Goal: Task Accomplishment & Management: Manage account settings

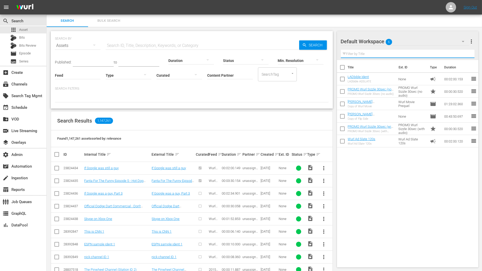
click at [379, 57] on input "text" at bounding box center [408, 54] width 134 height 8
click at [466, 37] on button "button" at bounding box center [463, 41] width 12 height 12
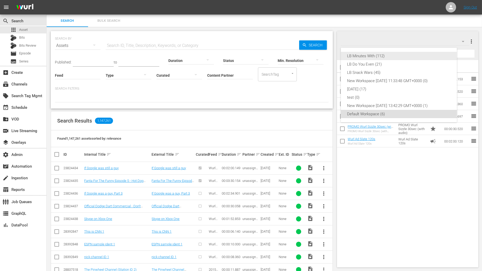
click at [423, 55] on div "LB Minutes With (112)" at bounding box center [399, 56] width 104 height 8
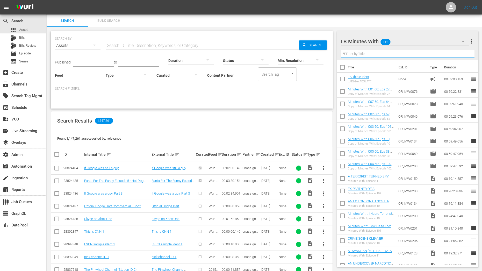
click at [402, 55] on input "text" at bounding box center [408, 54] width 134 height 8
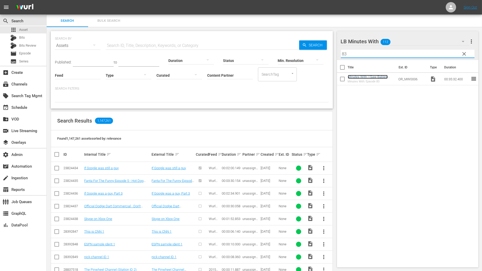
click at [358, 77] on link "Minutes With: I Saw Babies Murdered In Front Of Me" at bounding box center [368, 79] width 40 height 8
drag, startPoint x: 355, startPoint y: 53, endPoint x: 326, endPoint y: 53, distance: 29.0
click at [326, 53] on div "Search Bulk Search SEARCH BY Search By Assets Search ID, Title, Description, Ke…" at bounding box center [264, 225] width 435 height 423
type input "2"
click at [377, 76] on link "SHIPWRECKED AT SEA SURVIVOR" at bounding box center [365, 79] width 34 height 8
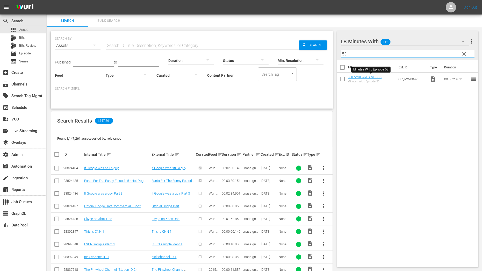
drag, startPoint x: 361, startPoint y: 54, endPoint x: 322, endPoint y: 54, distance: 38.8
click at [322, 54] on div "Search Bulk Search SEARCH BY Search By Assets Search ID, Title, Description, Ke…" at bounding box center [264, 225] width 435 height 423
type input "57"
click at [354, 78] on link "BORN AND RAISED IN A CULT" at bounding box center [369, 77] width 43 height 4
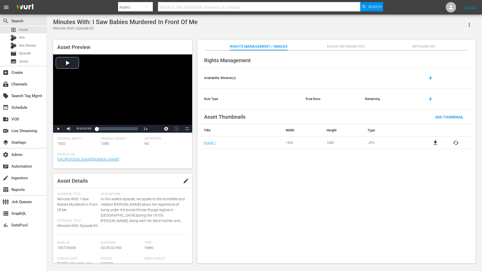
click at [420, 45] on span "Appears On" at bounding box center [423, 46] width 39 height 6
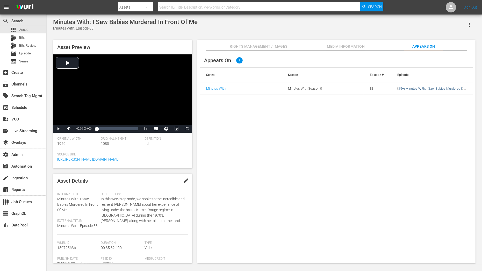
click at [419, 90] on link "(15+) Minutes With: I Saw Babies Murdered In Front Of Me" at bounding box center [430, 90] width 66 height 8
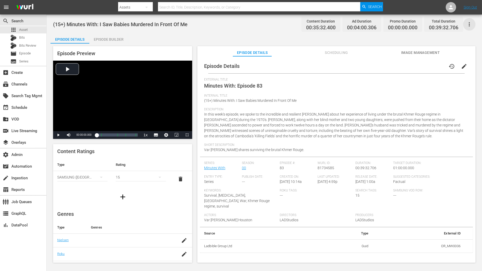
click at [467, 24] on icon "button" at bounding box center [469, 24] width 6 height 6
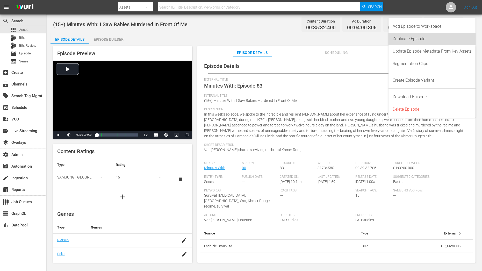
click at [427, 39] on div "Duplicate Episode" at bounding box center [431, 39] width 79 height 12
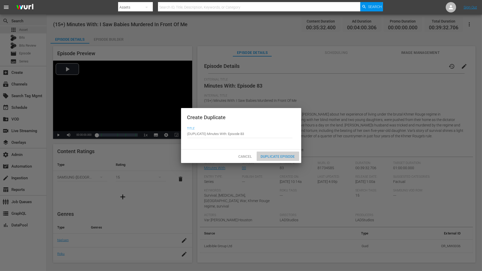
click at [279, 155] on span "Duplicate Episode" at bounding box center [278, 156] width 42 height 4
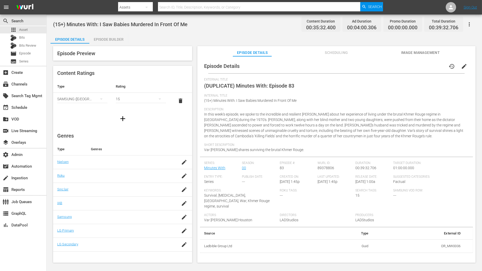
click at [117, 45] on div "Episode Preview Content Ratings Type Rating Select Rating Type SAMSUNG (Korea (…" at bounding box center [263, 154] width 427 height 223
click at [112, 37] on div "Episode Builder" at bounding box center [108, 39] width 39 height 12
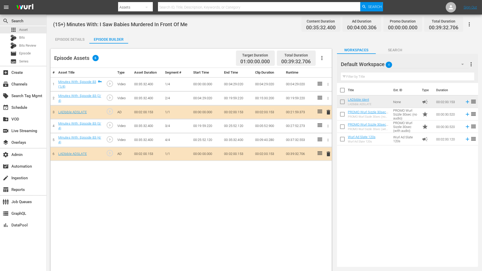
click at [455, 68] on div "Default Workspace 4" at bounding box center [405, 64] width 128 height 14
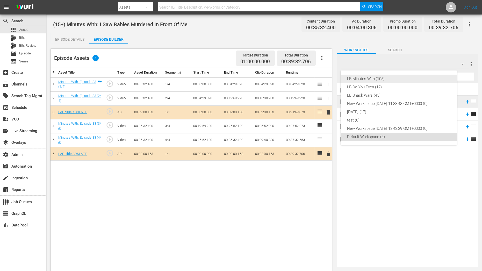
click at [439, 75] on div "LB Minutes With (105)" at bounding box center [399, 79] width 104 height 8
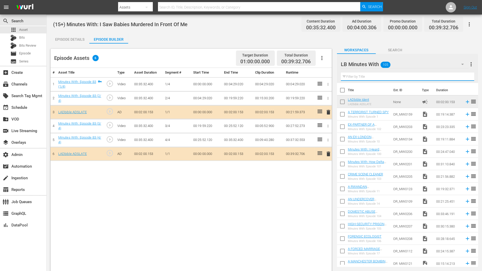
click at [435, 78] on input "text" at bounding box center [407, 76] width 133 height 8
type input "4"
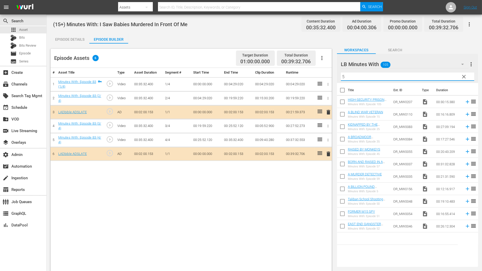
type input "5"
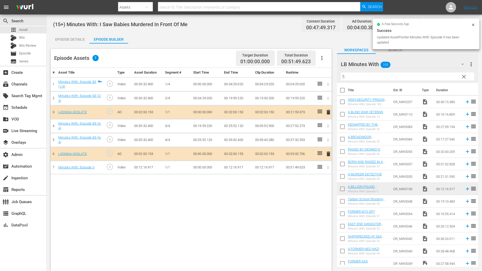
click at [464, 77] on span "clear" at bounding box center [464, 77] width 6 height 6
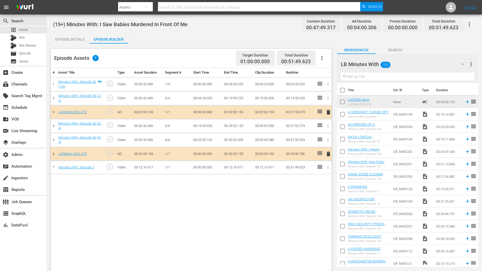
click at [329, 168] on icon "button" at bounding box center [328, 167] width 4 height 4
click at [311, 176] on li "Assign Key Asset" at bounding box center [311, 175] width 40 height 9
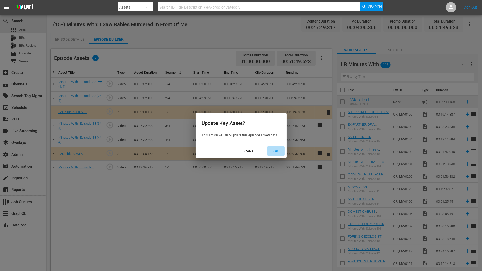
click at [275, 148] on div "OK" at bounding box center [275, 151] width 13 height 6
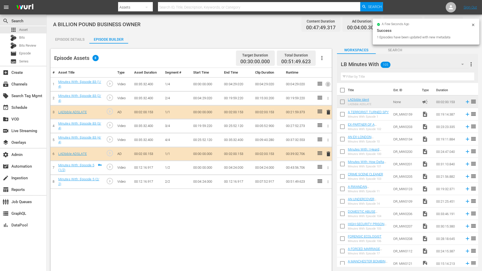
click at [327, 84] on icon "button" at bounding box center [328, 84] width 4 height 4
click at [324, 92] on li "Assign Key Asset" at bounding box center [311, 92] width 40 height 9
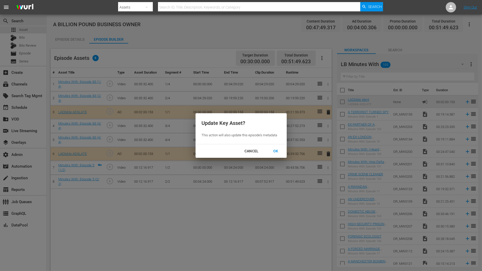
click at [279, 149] on div "OK" at bounding box center [275, 151] width 13 height 6
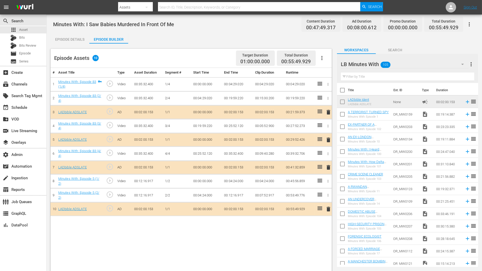
drag, startPoint x: 354, startPoint y: 98, endPoint x: 116, endPoint y: 2, distance: 257.3
click at [74, 96] on link "Minutes With: Episode 83 (2/4)" at bounding box center [79, 98] width 43 height 9
click at [77, 177] on link "Minutes With: Episode 5 (1/2)" at bounding box center [78, 181] width 41 height 9
click at [470, 26] on icon "button" at bounding box center [469, 24] width 6 height 6
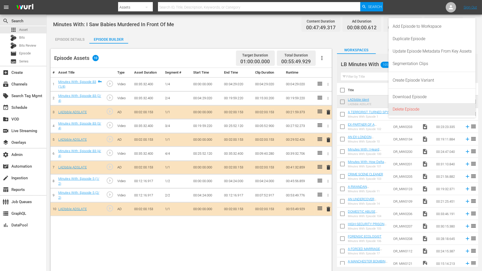
click at [407, 110] on div "Delete Episode" at bounding box center [431, 109] width 79 height 12
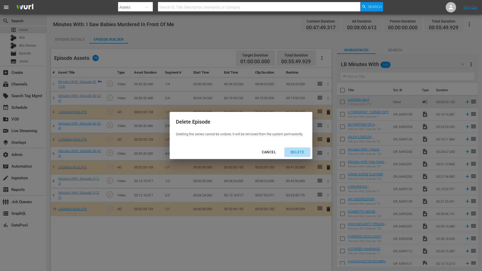
click at [300, 148] on button "DELETE" at bounding box center [297, 152] width 26 height 10
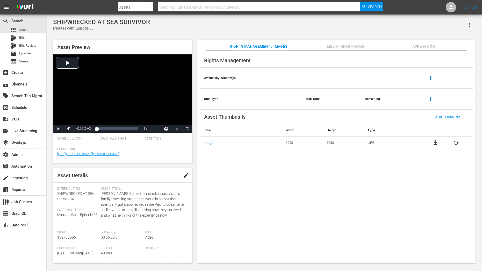
click at [429, 48] on span "Appears On" at bounding box center [423, 46] width 39 height 6
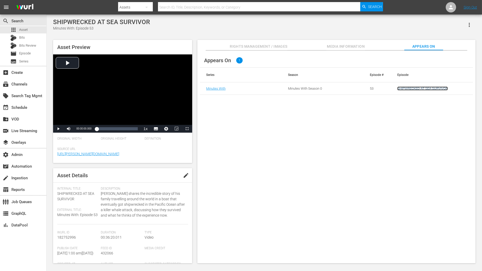
click at [418, 89] on link "SHIPWRECKED AT SEA SURVIVOR" at bounding box center [422, 88] width 50 height 4
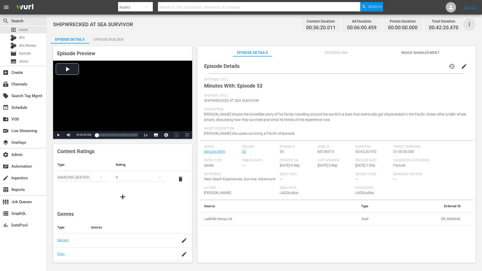
click at [471, 24] on icon "button" at bounding box center [469, 24] width 6 height 6
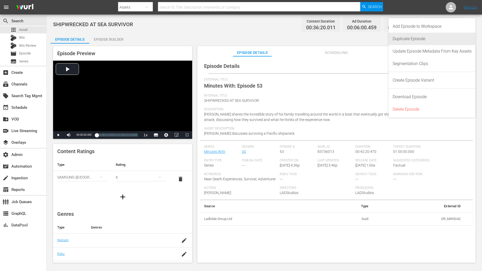
click at [435, 37] on div "Duplicate Episode" at bounding box center [431, 39] width 79 height 12
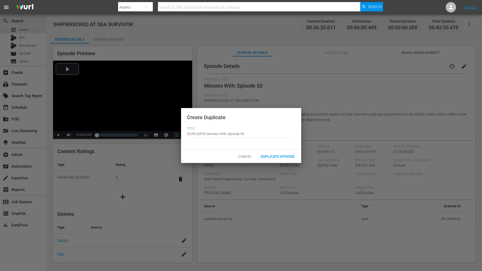
click at [287, 155] on span "Duplicate Episode" at bounding box center [278, 156] width 42 height 4
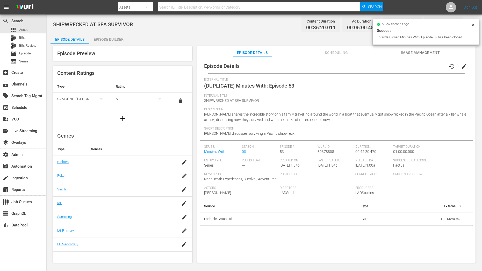
click at [117, 41] on div "Episode Builder" at bounding box center [108, 39] width 39 height 12
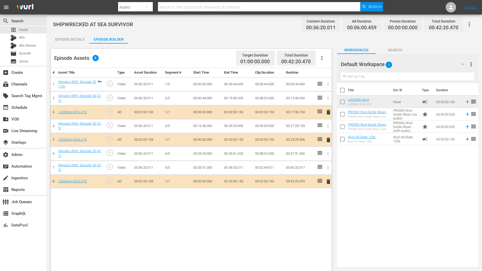
click at [352, 78] on input "text" at bounding box center [407, 76] width 133 height 8
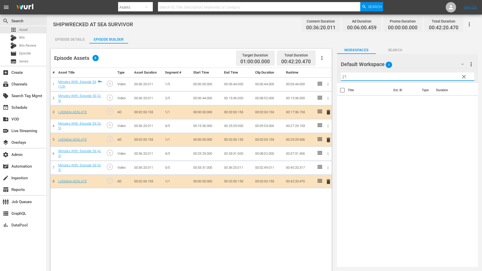
type input "21"
click at [444, 63] on div "Default Workspace 4" at bounding box center [405, 64] width 128 height 14
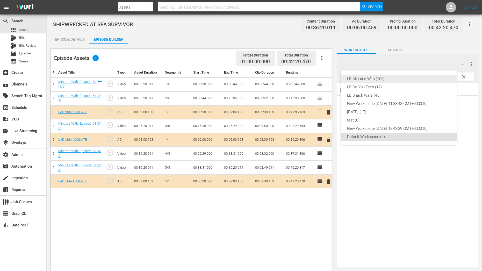
click at [430, 76] on div "LB Minutes With (105)" at bounding box center [399, 79] width 104 height 8
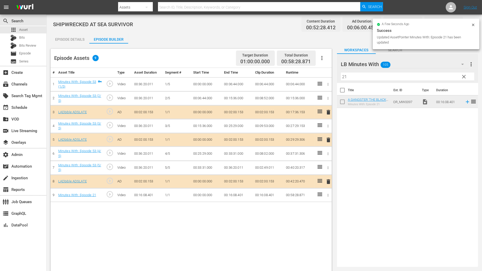
click at [328, 194] on icon "button" at bounding box center [327, 195] width 1 height 3
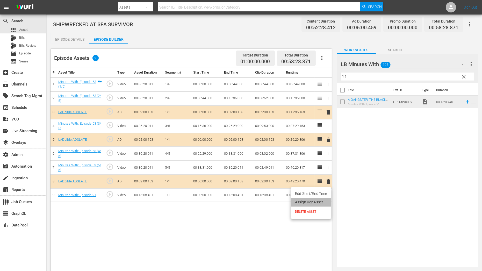
click at [324, 202] on li "Assign Key Asset" at bounding box center [311, 202] width 40 height 9
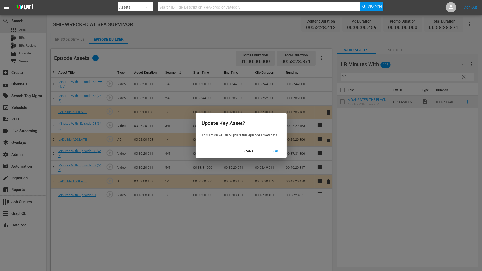
click at [274, 151] on div "OK" at bounding box center [275, 151] width 13 height 6
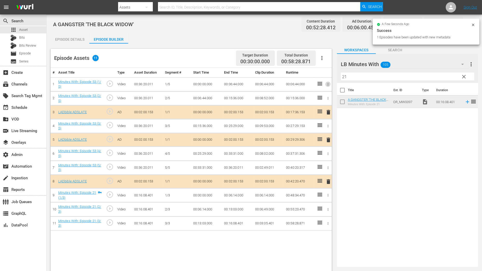
click at [329, 84] on icon "button" at bounding box center [328, 84] width 4 height 4
drag, startPoint x: 328, startPoint y: 84, endPoint x: 325, endPoint y: 92, distance: 7.7
click at [325, 92] on ul "Edit Start/End Time Assign Key Asset DELETE ASSET" at bounding box center [311, 93] width 40 height 31
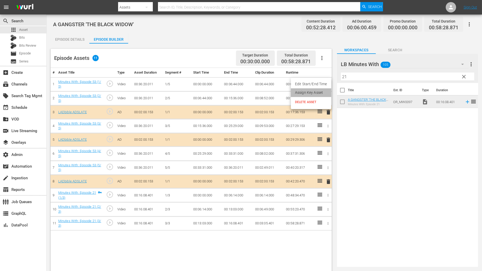
click at [325, 92] on li "Assign Key Asset" at bounding box center [311, 92] width 40 height 9
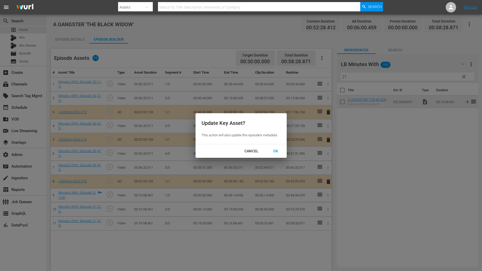
click at [273, 152] on div "OK" at bounding box center [275, 151] width 13 height 6
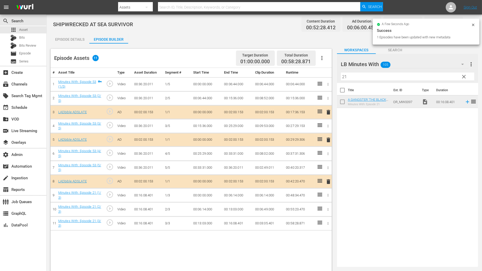
click at [465, 75] on span "clear" at bounding box center [464, 77] width 6 height 6
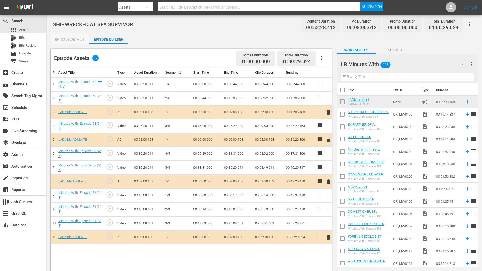
click at [74, 38] on div "Episode Details" at bounding box center [69, 39] width 39 height 12
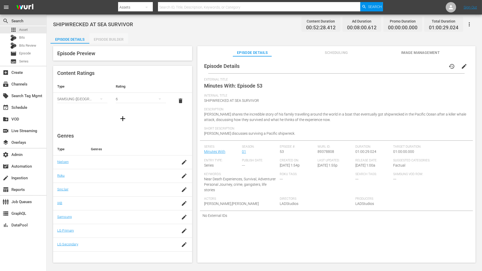
click at [115, 41] on div "Episode Builder" at bounding box center [108, 39] width 39 height 12
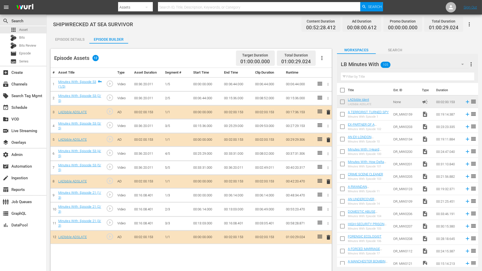
click at [76, 37] on div "Episode Details" at bounding box center [69, 39] width 39 height 12
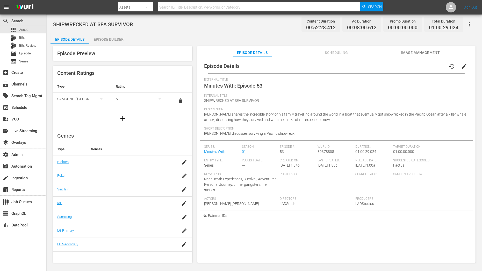
click at [461, 66] on span "edit" at bounding box center [464, 66] width 6 height 6
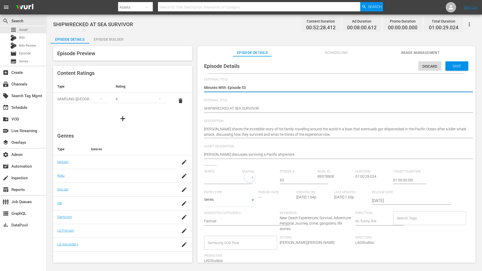
type input "Minutes With"
drag, startPoint x: 290, startPoint y: 181, endPoint x: 246, endPoint y: 181, distance: 44.3
click at [246, 181] on div "Series: Minutes With Season: 1 Episode #: 53 Wurl ID: 89378808 Duration: 01:00:…" at bounding box center [336, 219] width 265 height 99
type input "10"
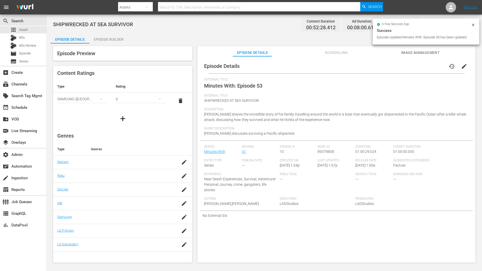
click at [463, 65] on span "edit" at bounding box center [464, 66] width 6 height 6
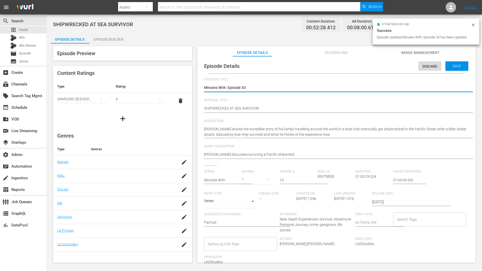
drag, startPoint x: 241, startPoint y: 88, endPoint x: 250, endPoint y: 88, distance: 8.8
click at [249, 88] on textarea "Minutes With: Episode 53" at bounding box center [335, 88] width 262 height 6
type textarea "Minutes With: Episode 1"
type textarea "Minutes With: Episode 10"
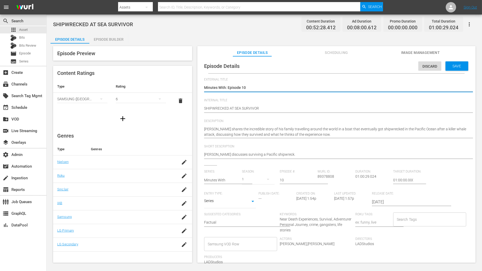
type textarea "Minutes With: Episode 10"
click at [452, 67] on span "Save" at bounding box center [456, 66] width 17 height 4
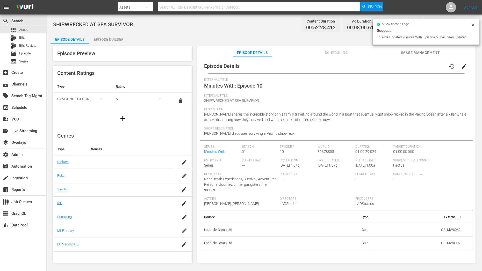
click at [108, 39] on div "Episode Builder" at bounding box center [108, 39] width 39 height 12
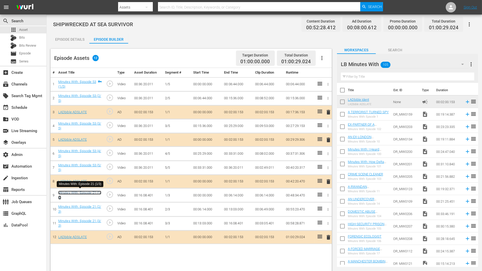
click at [90, 191] on link "Minutes With: Episode 21 (1/3)" at bounding box center [79, 195] width 43 height 9
click at [82, 41] on div "Episode Details" at bounding box center [69, 39] width 39 height 12
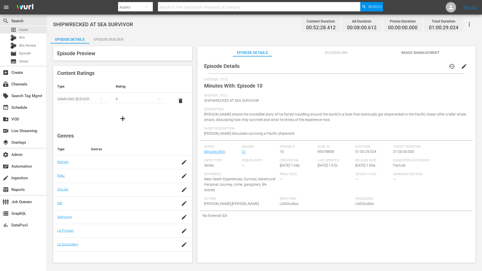
click at [462, 65] on span "edit" at bounding box center [464, 66] width 6 height 6
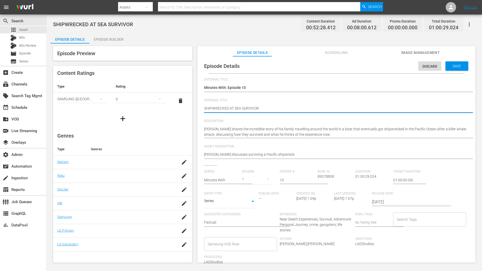
type textarea "SHIPWRECKED AT SEA SURVIVOR"
type textarea "SHIPWRECKED AT SEA SURVIVOR |"
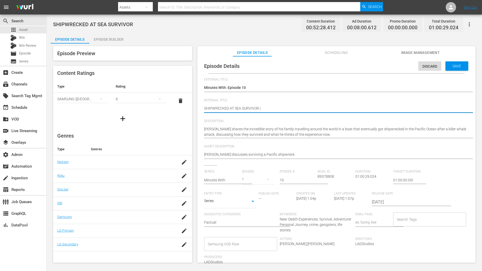
type textarea "SHIPWRECKED AT SEA SURVIVOR |"
paste textarea "A GANGSTER 'THE BLACK WIDOW'"
type textarea "SHIPWRECKED AT SEA SURVIVOR | A GANGSTER 'THE BLACK WIDOW'"
click at [204, 107] on div "Episode Details Discard Save External Title Minutes With: Episode 10 Minutes Wi…" at bounding box center [336, 192] width 273 height 267
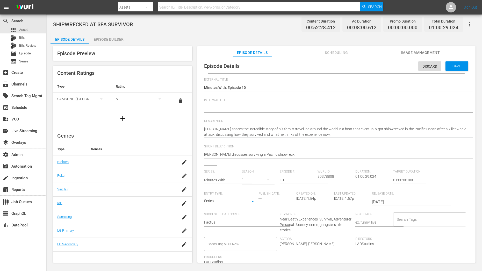
paste textarea "SHIPWRECKED AT SEA SURVIVOR | A GANGSTER 'THE BLACK WIDOW'"
type textarea "SHIPWRECKED AT SEA SURVIVOR | A GANGSTER 'THE BLACK WIDOW'"
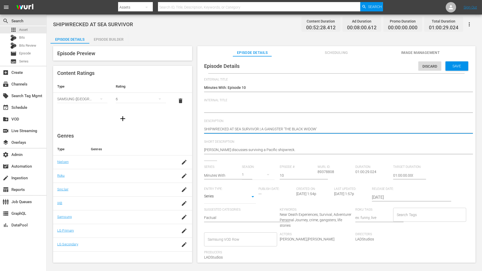
type textarea "SHIPWRECKED AT SEA SURVIVOR | A GANGSTER 'THE BLACK WIDOW'"
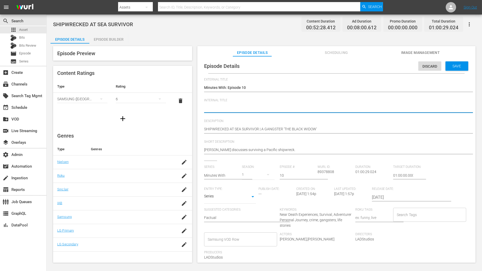
paste textarea "Minutes With C01 60: Eps 22, 2"
type textarea "Minutes With C01 60: Eps 22, 2"
click at [232, 108] on textarea "SHIPWRECKED AT SEA SURVIVOR" at bounding box center [335, 109] width 262 height 6
type textarea "Minutes With C0 60: Eps 22, 2"
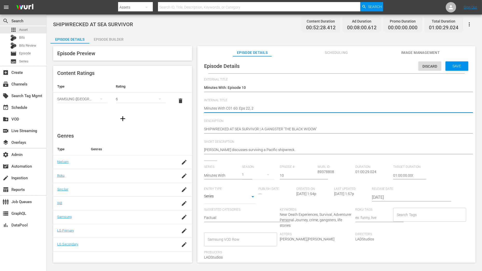
type textarea "Minutes With C0 60: Eps 22, 2"
type textarea "Minutes With C 60: Eps 22, 2"
type textarea "Minutes With C1 60: Eps 22, 2"
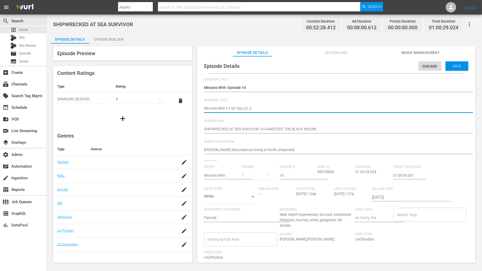
type textarea "Minutes With C10 60: Eps 22, 2"
drag, startPoint x: 245, startPoint y: 108, endPoint x: 270, endPoint y: 108, distance: 24.3
click at [270, 108] on textarea "SHIPWRECKED AT SEA SURVIVOR" at bounding box center [335, 109] width 262 height 6
type textarea "Minutes With C10 60: Eps 5"
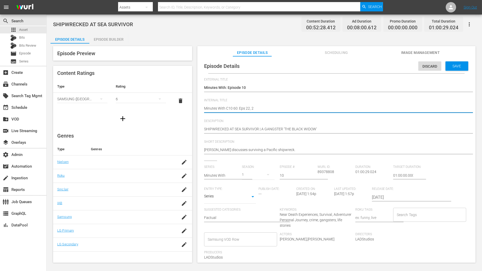
type textarea "Minutes With C10 60: Eps 5"
type textarea "Minutes With C10 60: Eps 53"
type textarea "Minutes With C10 60: Eps 53,"
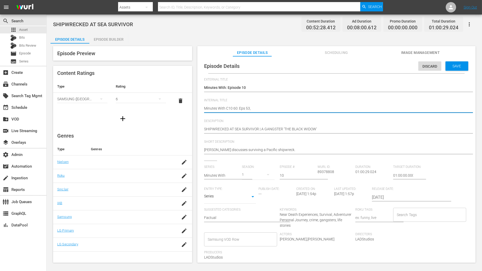
type textarea "Minutes With C10 60: Eps 53,"
type textarea "Minutes With C10 60: Eps 53, 2"
type textarea "Minutes With C10 60: Eps 53, 21"
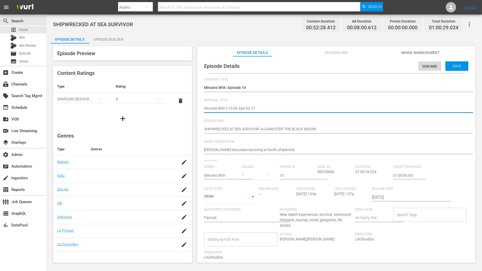
type textarea "Minutes With C10 60: Eps 53, 21"
click at [459, 69] on div "Save" at bounding box center [456, 65] width 23 height 9
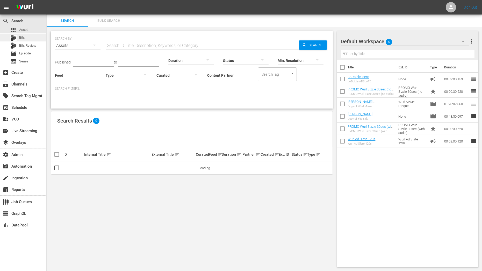
click at [23, 40] on span "Bits" at bounding box center [22, 37] width 6 height 5
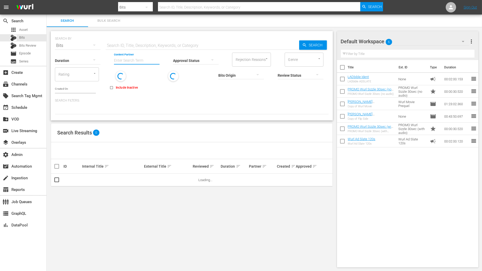
click at [135, 62] on input "Content Partner" at bounding box center [137, 61] width 46 height 19
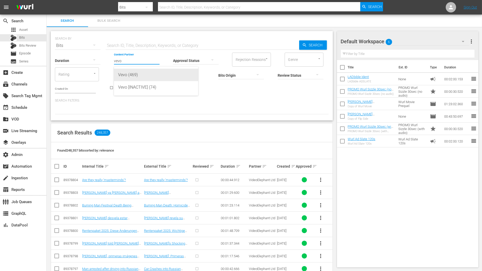
click at [140, 70] on div "Vevo (469)" at bounding box center [156, 75] width 76 height 12
type input "Vevo (469)"
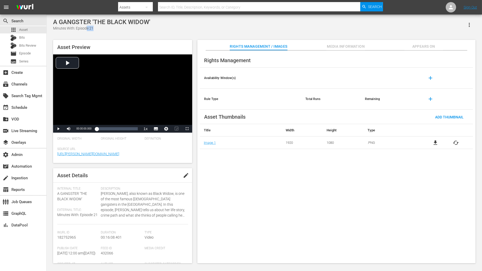
drag, startPoint x: 100, startPoint y: 30, endPoint x: 86, endPoint y: 30, distance: 13.2
click at [86, 30] on div "Minutes With: Episode 21" at bounding box center [101, 28] width 97 height 5
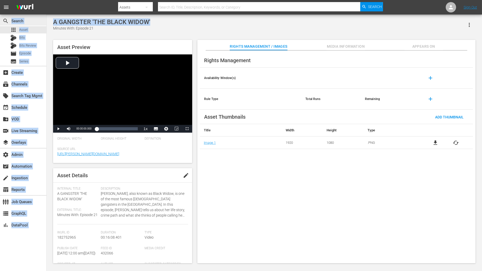
drag, startPoint x: 156, startPoint y: 18, endPoint x: 35, endPoint y: 19, distance: 120.6
click at [47, 0] on div "search Search apps Asset Bits Bits Review movie Episode subtitles Series add_bo…" at bounding box center [264, 0] width 435 height 0
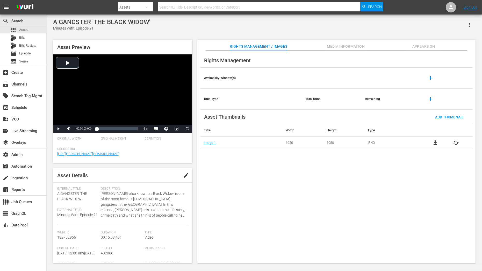
click at [51, 20] on div "A GANGSTER 'THE BLACK WIDOW' Minutes With: Episode 21 Asset Preview Video Playe…" at bounding box center [263, 139] width 427 height 242
drag, startPoint x: 54, startPoint y: 22, endPoint x: 152, endPoint y: 20, distance: 98.9
click at [152, 20] on div "A GANGSTER 'THE BLACK WIDOW' Minutes With: Episode 21" at bounding box center [264, 24] width 422 height 13
copy div "A GANGSTER 'THE BLACK WIDOW'"
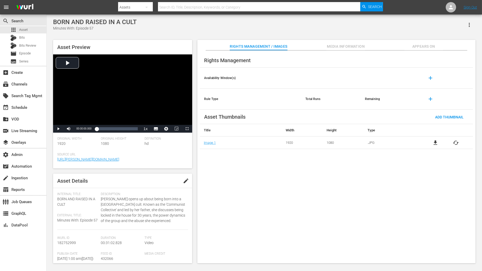
click at [470, 26] on icon "button" at bounding box center [469, 25] width 6 height 6
click at [402, 27] on div "BORN AND RAISED IN A CULT Minutes With: Episode 57" at bounding box center [264, 24] width 422 height 13
click at [407, 45] on span "Appears On" at bounding box center [423, 46] width 39 height 6
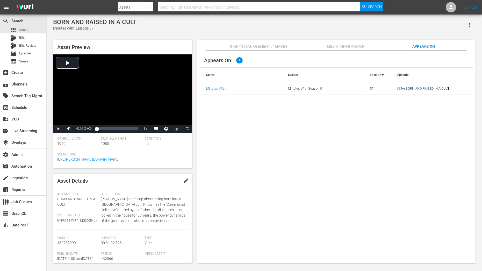
click at [436, 86] on link "(15+) BORN AND RAISED IN A CULT" at bounding box center [423, 88] width 52 height 4
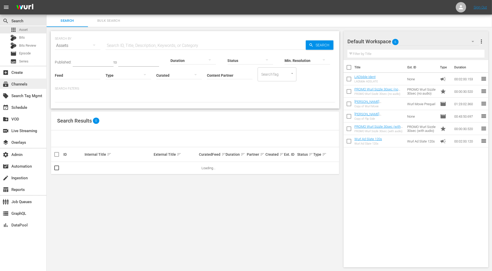
click at [29, 85] on div "subscriptions Channels" at bounding box center [23, 83] width 46 height 10
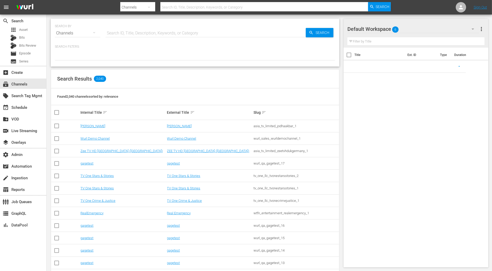
click at [133, 34] on input "text" at bounding box center [206, 33] width 200 height 12
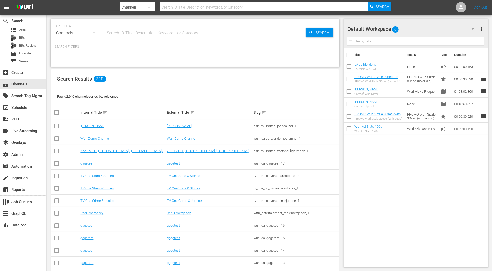
type input "a"
type input "prime"
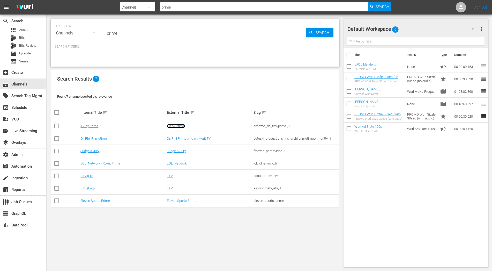
click at [179, 126] on link "TV by Prime" at bounding box center [176, 126] width 18 height 4
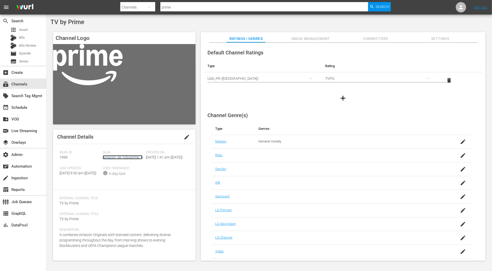
click at [132, 157] on link "amazon_de_tvbyprime_1" at bounding box center [123, 157] width 40 height 4
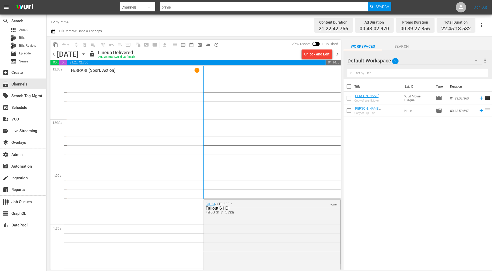
click at [55, 53] on span "chevron_left" at bounding box center [53, 54] width 6 height 6
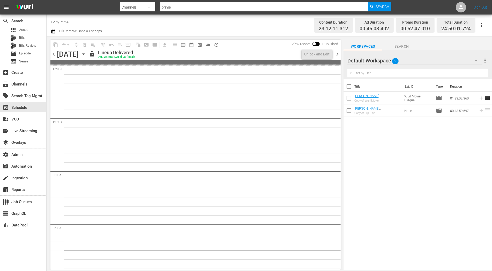
click at [54, 55] on span "chevron_left" at bounding box center [53, 54] width 6 height 6
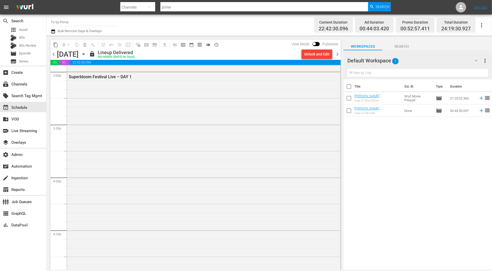
scroll to position [1585, 0]
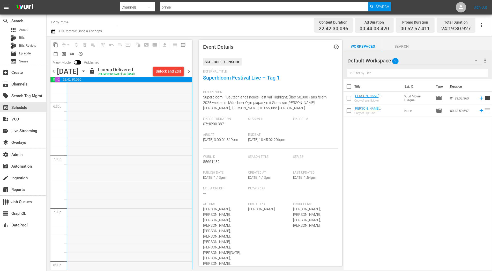
scroll to position [1957, 0]
click at [189, 74] on span "chevron_right" at bounding box center [189, 71] width 6 height 6
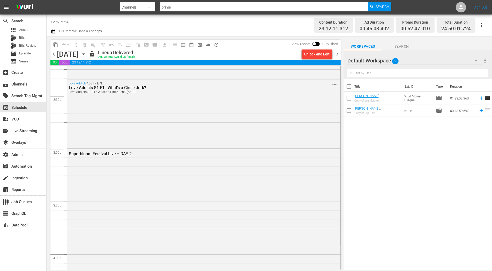
scroll to position [1497, 0]
